Goal: Navigation & Orientation: Understand site structure

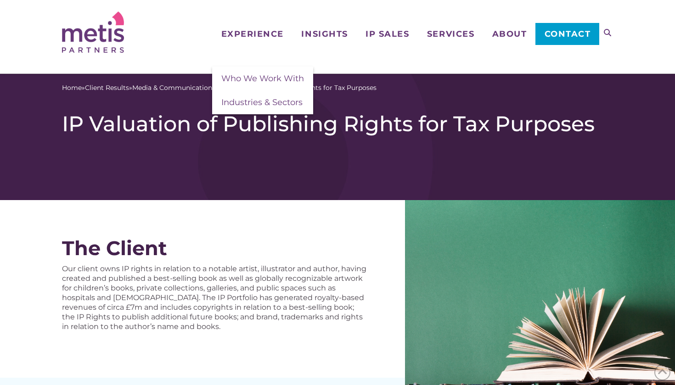
click at [98, 39] on img at bounding box center [93, 31] width 62 height 41
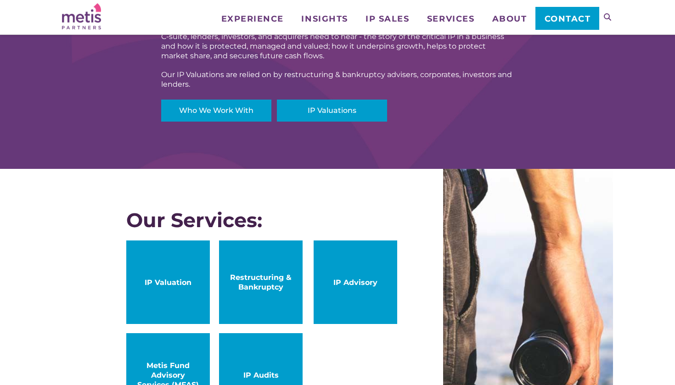
scroll to position [359, 0]
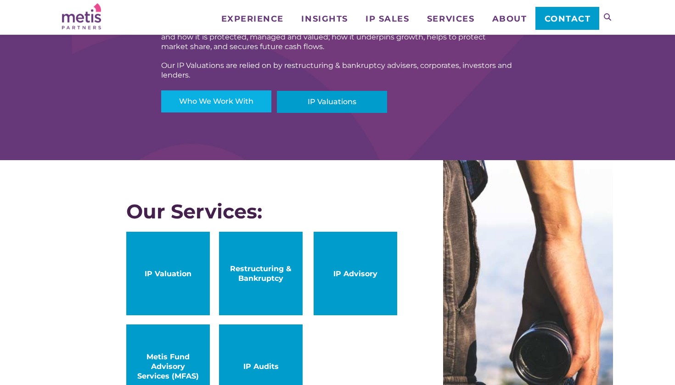
click at [226, 96] on link "Who We Work With" at bounding box center [216, 101] width 110 height 22
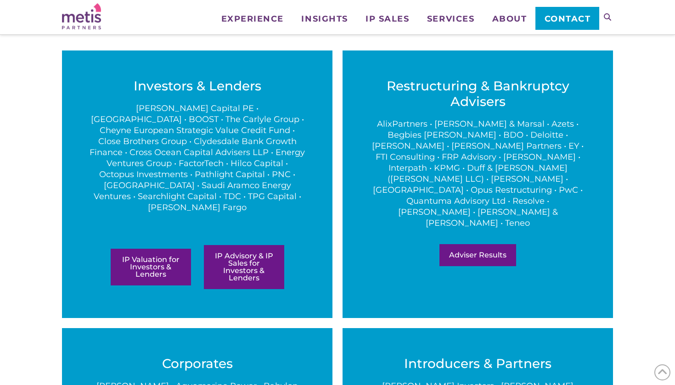
scroll to position [139, 0]
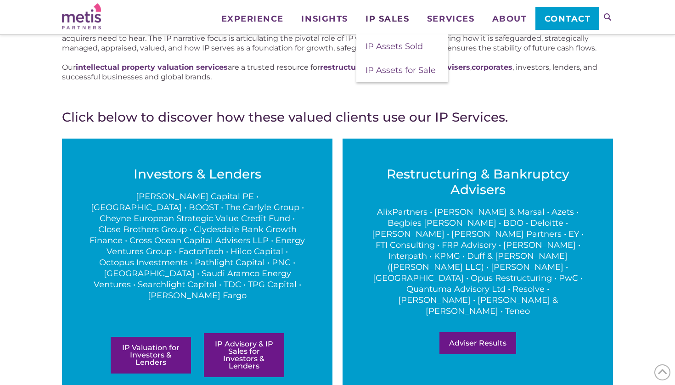
click at [384, 21] on span "IP Sales" at bounding box center [388, 19] width 44 height 8
click at [400, 69] on span "IP Assets for Sale" at bounding box center [401, 70] width 70 height 10
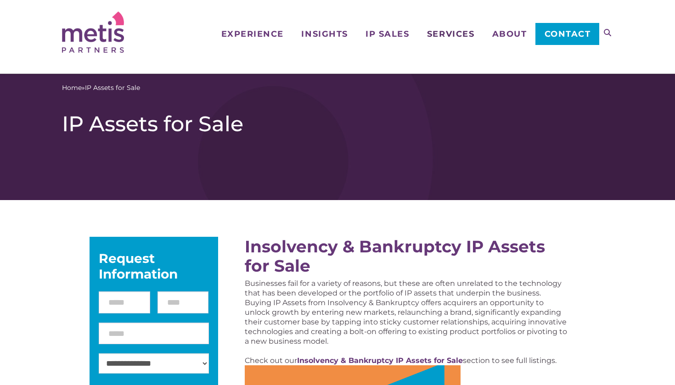
click at [443, 37] on span "Services" at bounding box center [450, 34] width 47 height 8
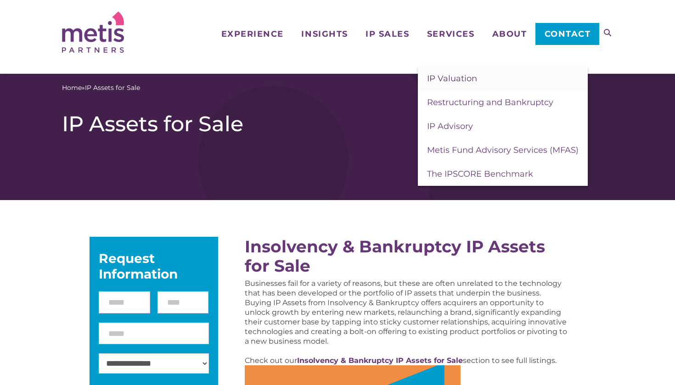
click at [450, 78] on span "IP Valuation" at bounding box center [452, 78] width 50 height 10
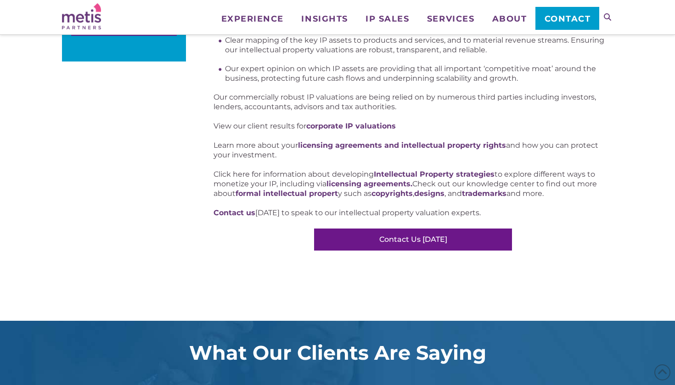
scroll to position [455, 0]
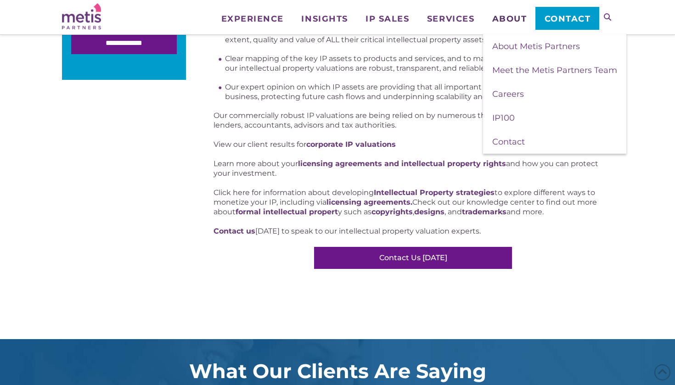
click at [507, 17] on span "About" at bounding box center [509, 19] width 35 height 8
click at [512, 41] on link "About Metis Partners" at bounding box center [554, 46] width 143 height 24
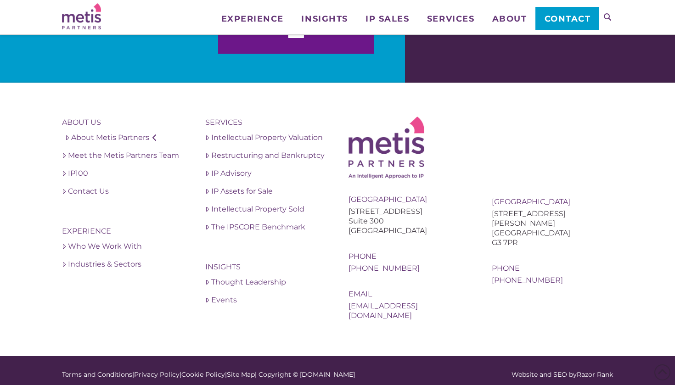
scroll to position [1729, 0]
